Goal: Check status: Check status

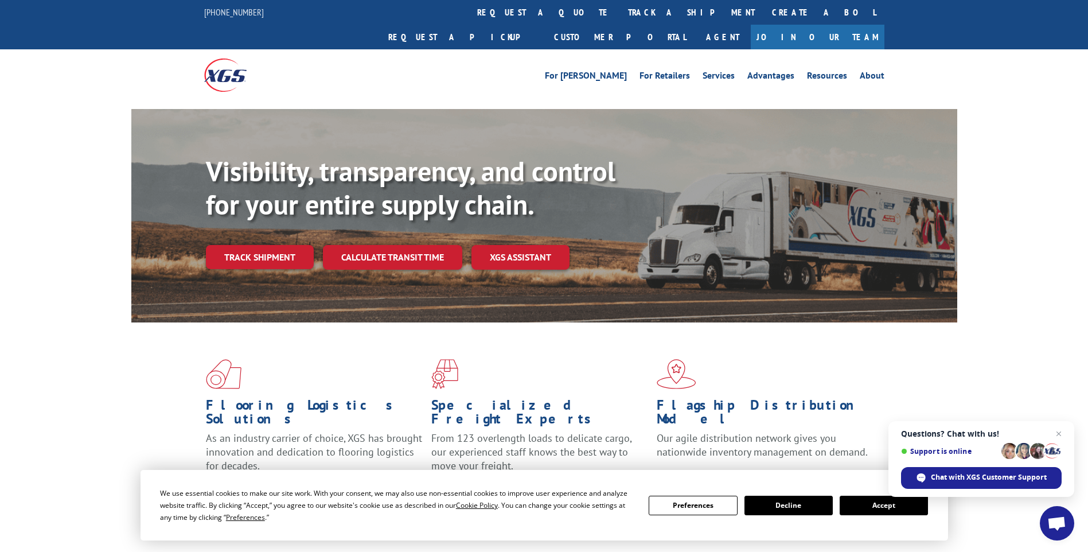
click at [869, 506] on button "Accept" at bounding box center [884, 504] width 88 height 19
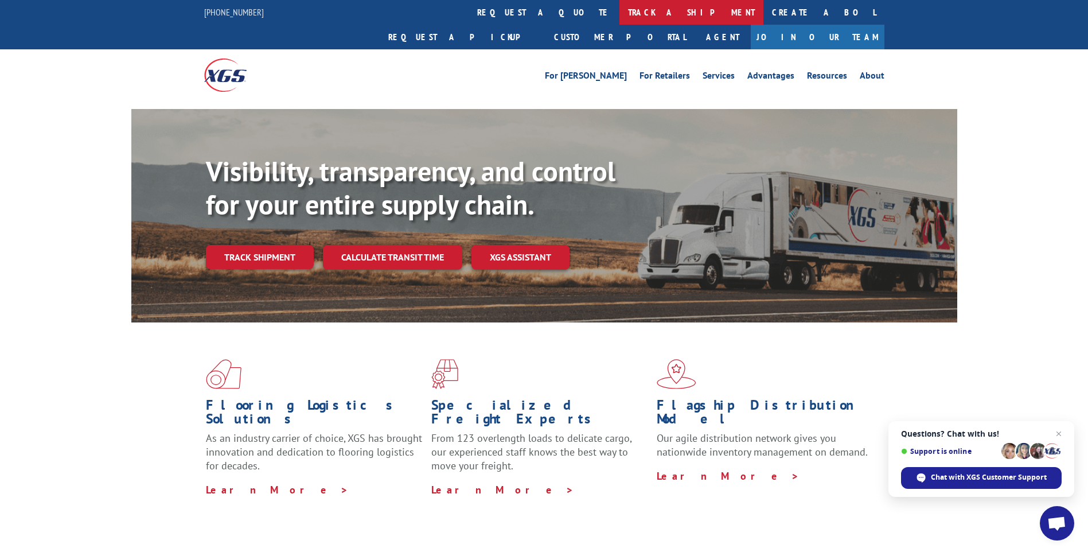
click at [619, 19] on link "track a shipment" at bounding box center [691, 12] width 144 height 25
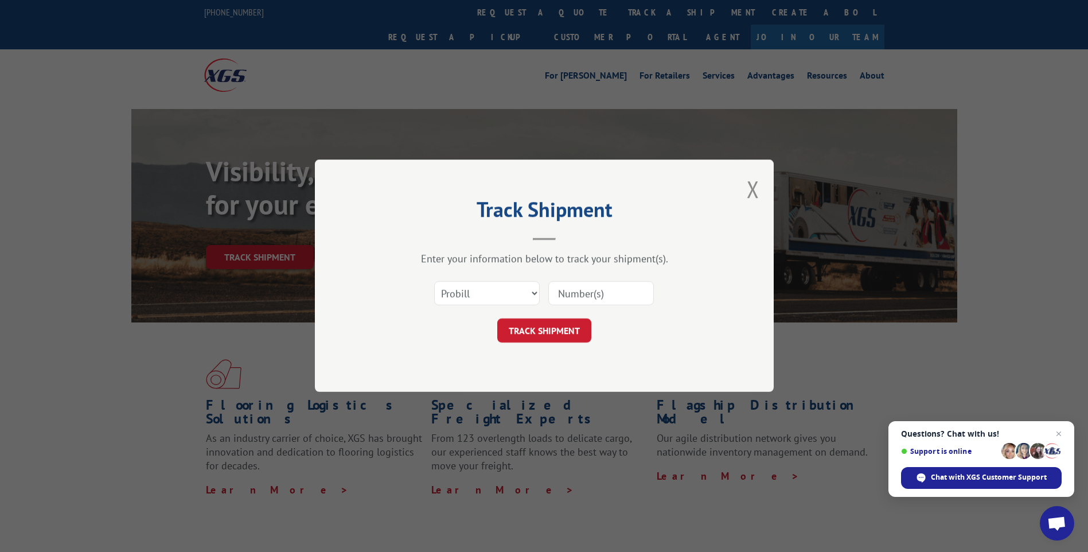
click at [584, 288] on input at bounding box center [601, 294] width 106 height 24
click at [583, 290] on input at bounding box center [601, 294] width 106 height 24
paste input "17513692"
type input "17513692"
click at [513, 341] on button "TRACK SHIPMENT" at bounding box center [544, 331] width 94 height 24
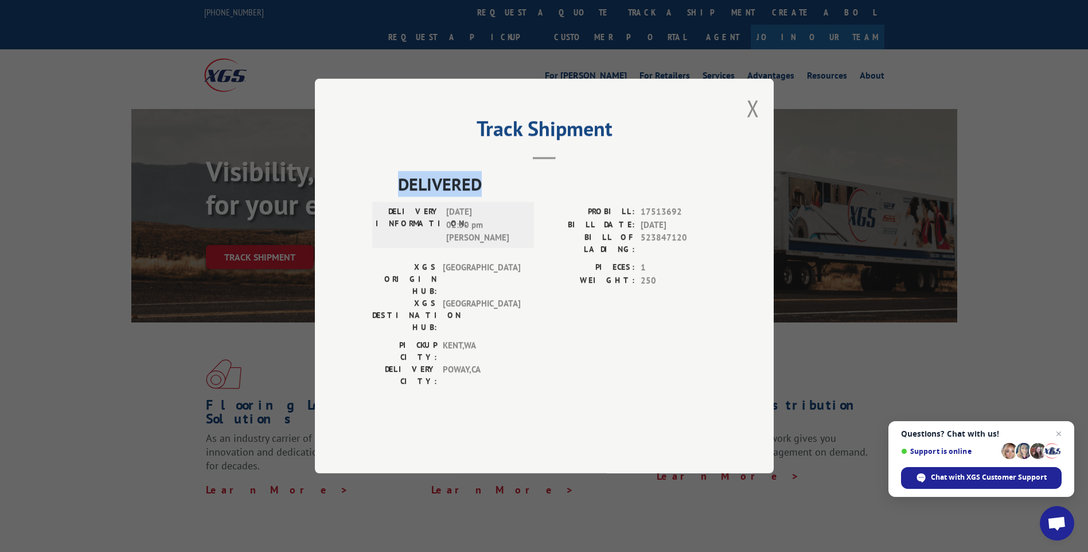
drag, startPoint x: 403, startPoint y: 218, endPoint x: 492, endPoint y: 221, distance: 89.5
click at [492, 197] on span "DELIVERED" at bounding box center [557, 184] width 318 height 26
drag, startPoint x: 643, startPoint y: 258, endPoint x: 692, endPoint y: 258, distance: 48.7
click at [692, 232] on span "[DATE]" at bounding box center [679, 224] width 76 height 13
drag, startPoint x: 446, startPoint y: 244, endPoint x: 494, endPoint y: 245, distance: 47.6
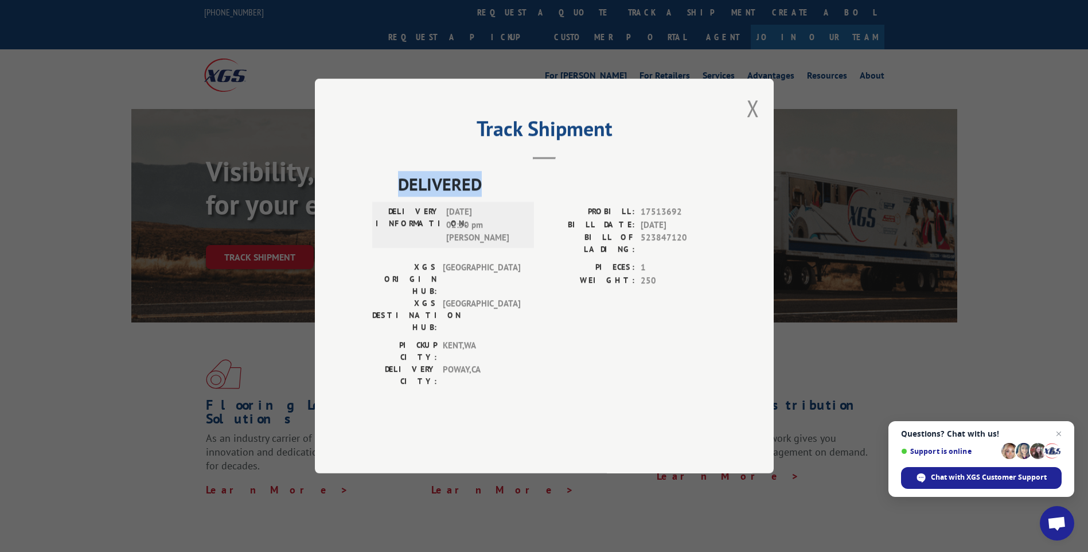
click at [494, 244] on span "[DATE] 02:50 pm [PERSON_NAME]" at bounding box center [484, 224] width 77 height 39
